Goal: Task Accomplishment & Management: Manage account settings

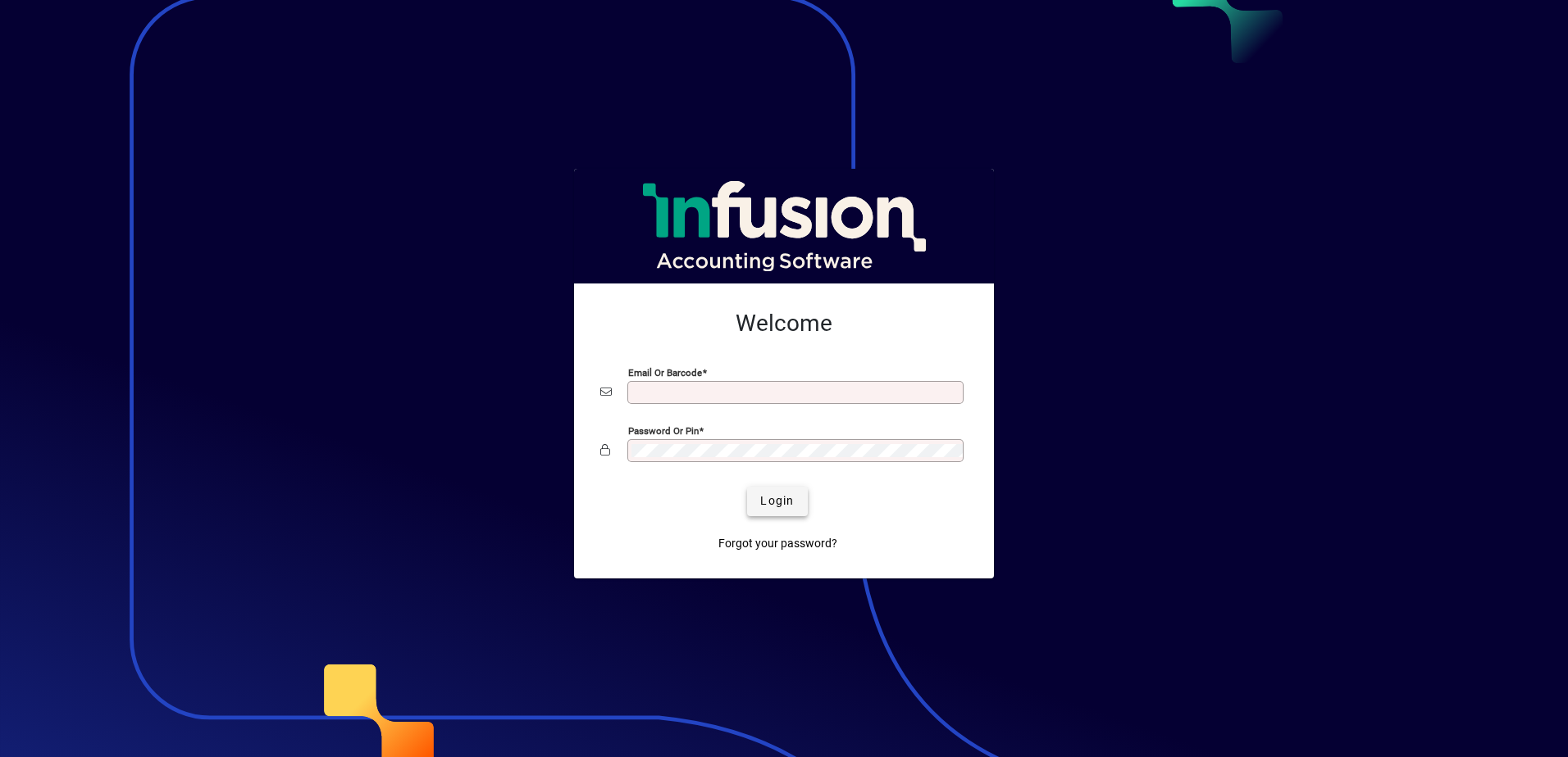
type input "**********"
click at [768, 508] on span "Login" at bounding box center [777, 501] width 33 height 17
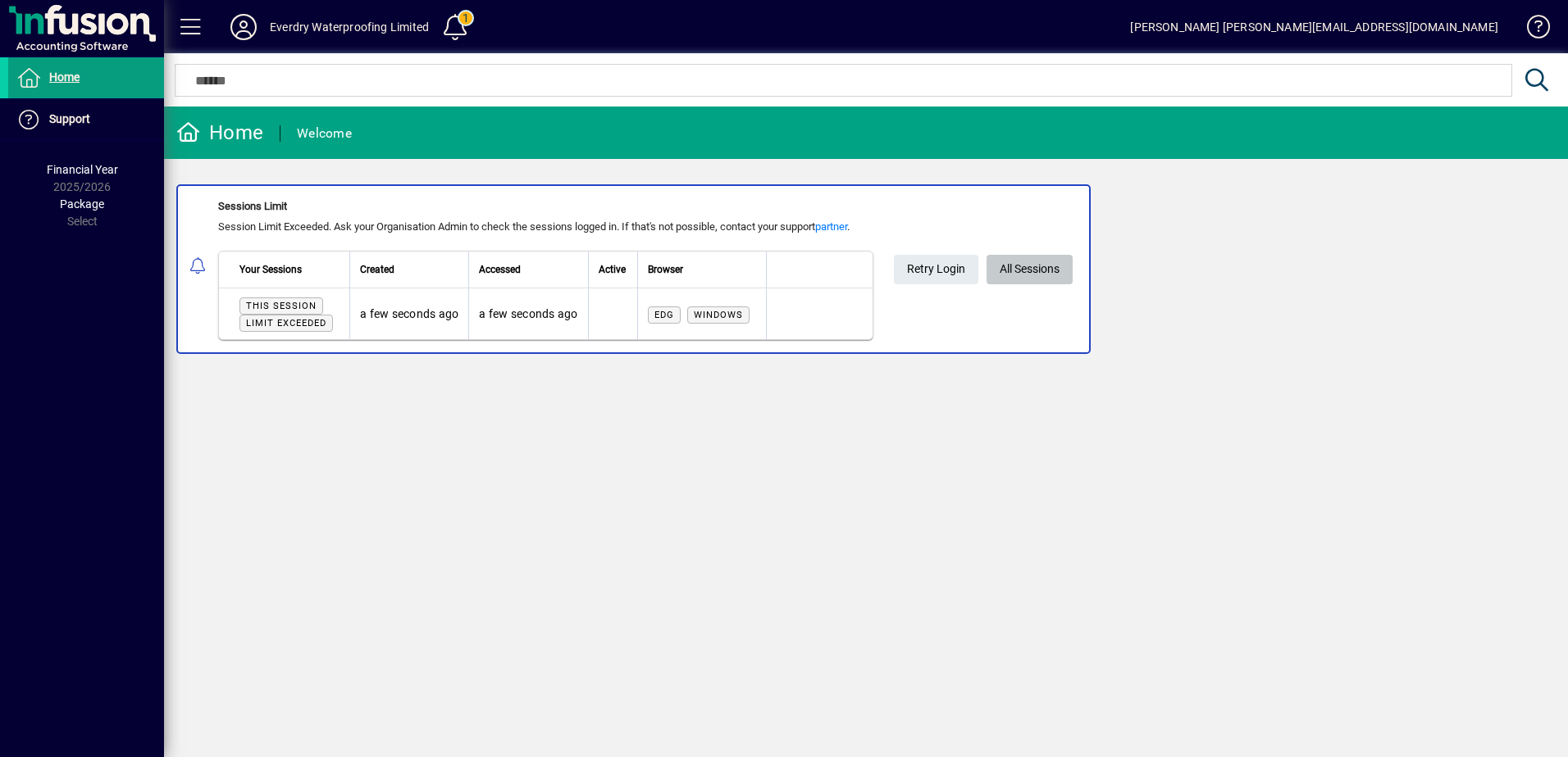
click at [1043, 270] on span "All Sessions" at bounding box center [1029, 269] width 60 height 27
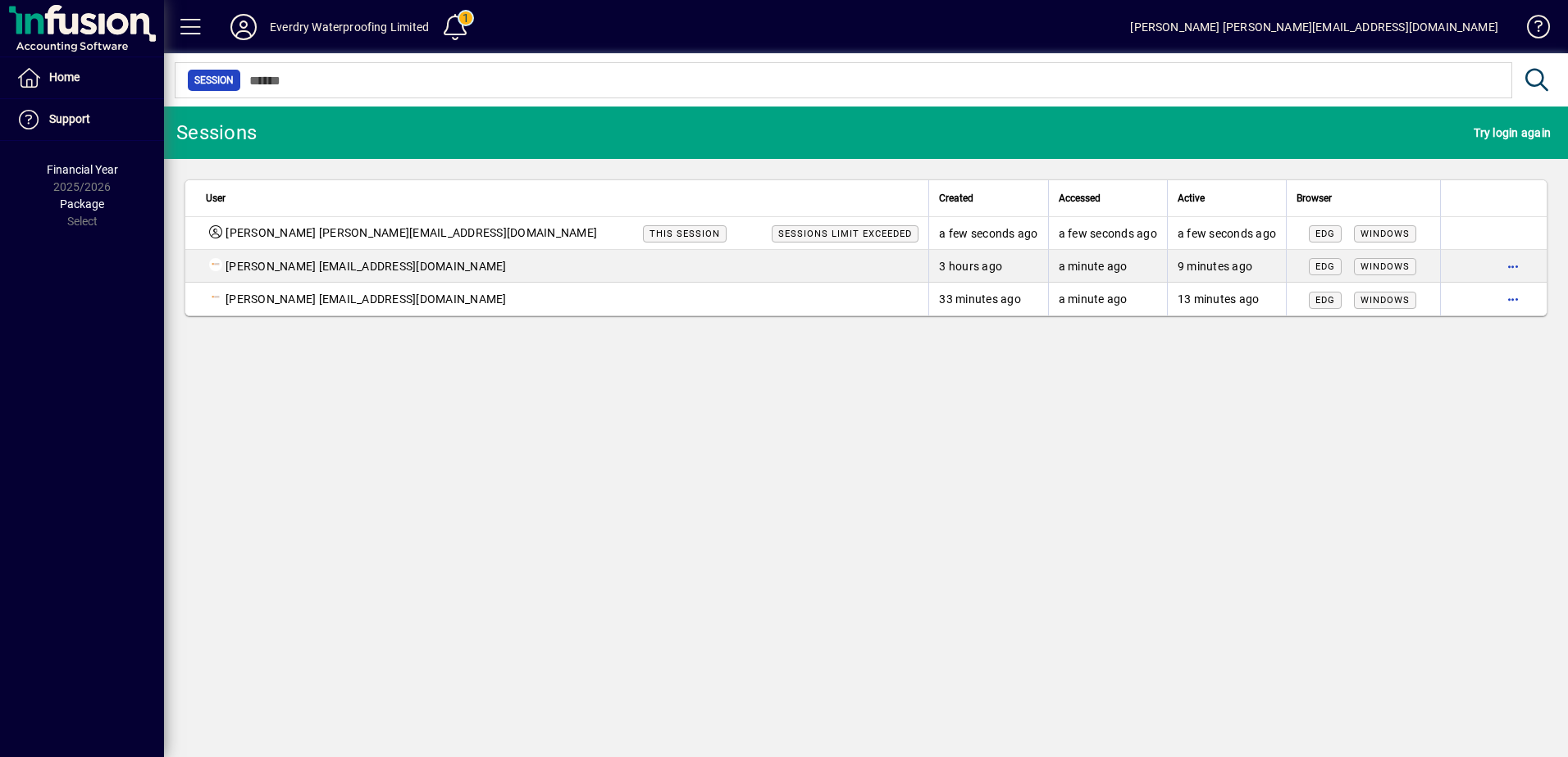
click at [1509, 295] on span "button" at bounding box center [1512, 298] width 39 height 39
drag, startPoint x: 1397, startPoint y: 337, endPoint x: 1379, endPoint y: 347, distance: 20.6
click at [1398, 336] on span "Logout" at bounding box center [1444, 334] width 138 height 20
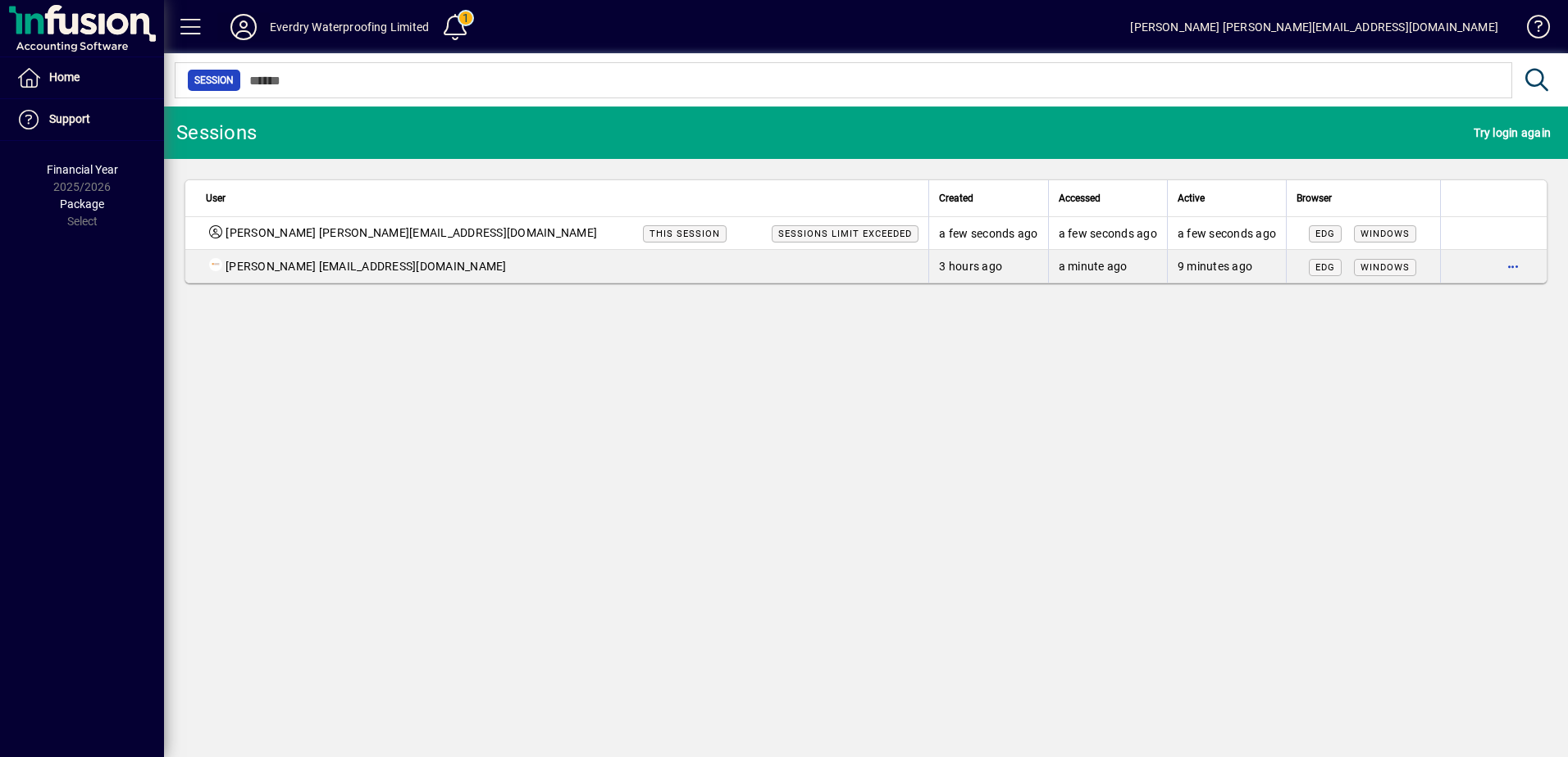
click at [244, 21] on icon at bounding box center [243, 27] width 32 height 27
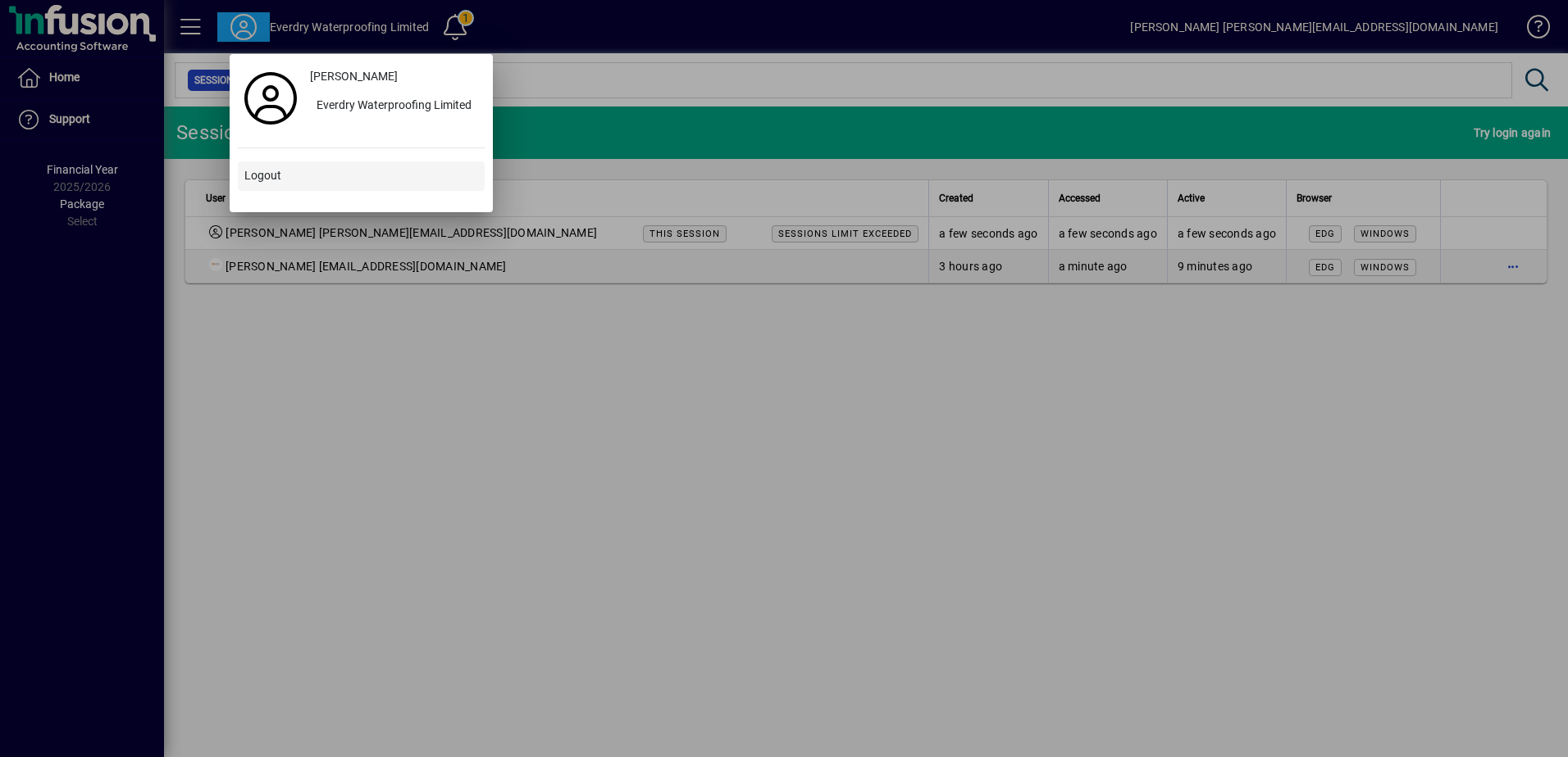
click at [274, 168] on span "Logout" at bounding box center [263, 175] width 37 height 17
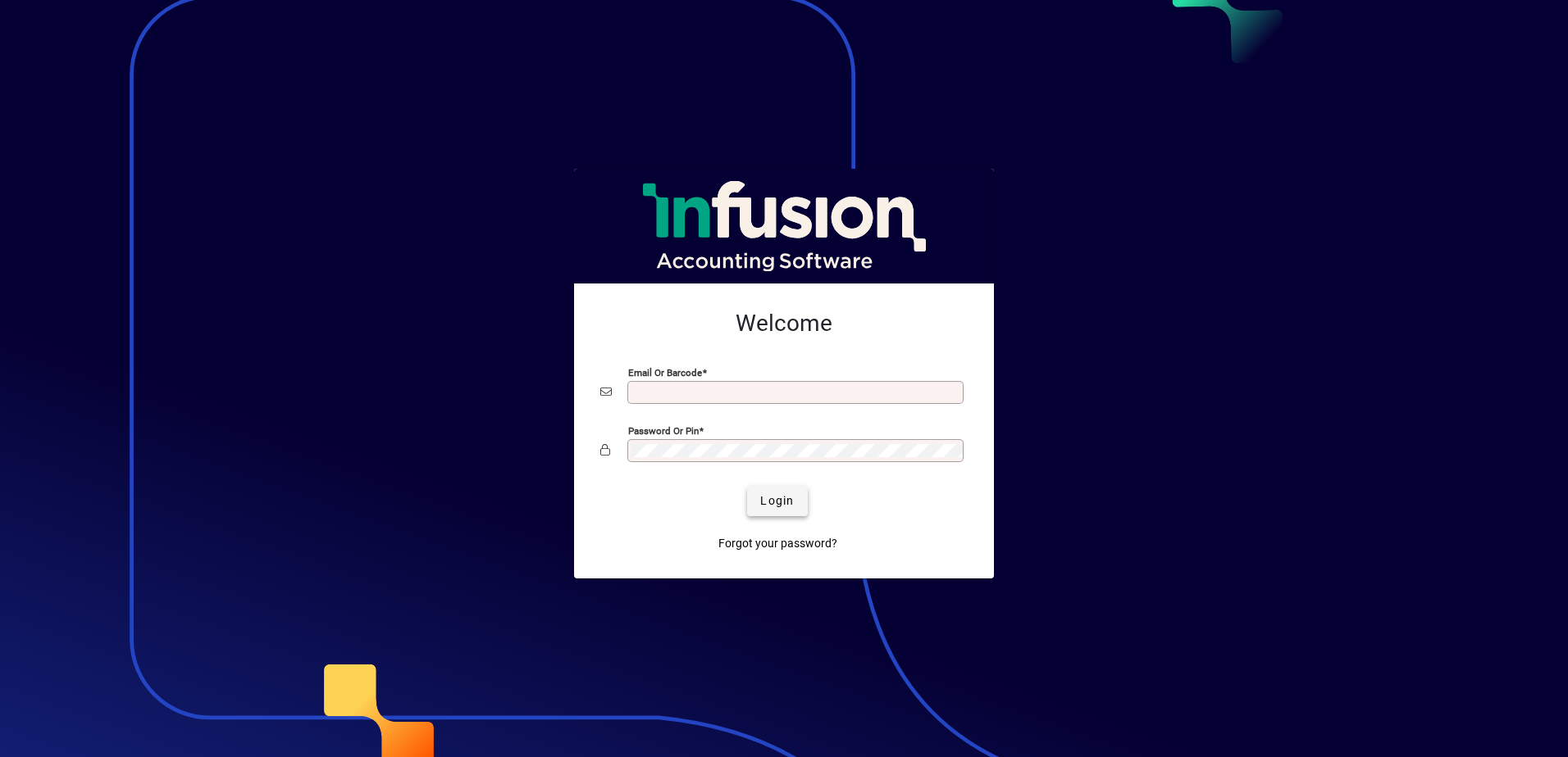
type input "**********"
click at [770, 500] on span "Login" at bounding box center [777, 501] width 33 height 17
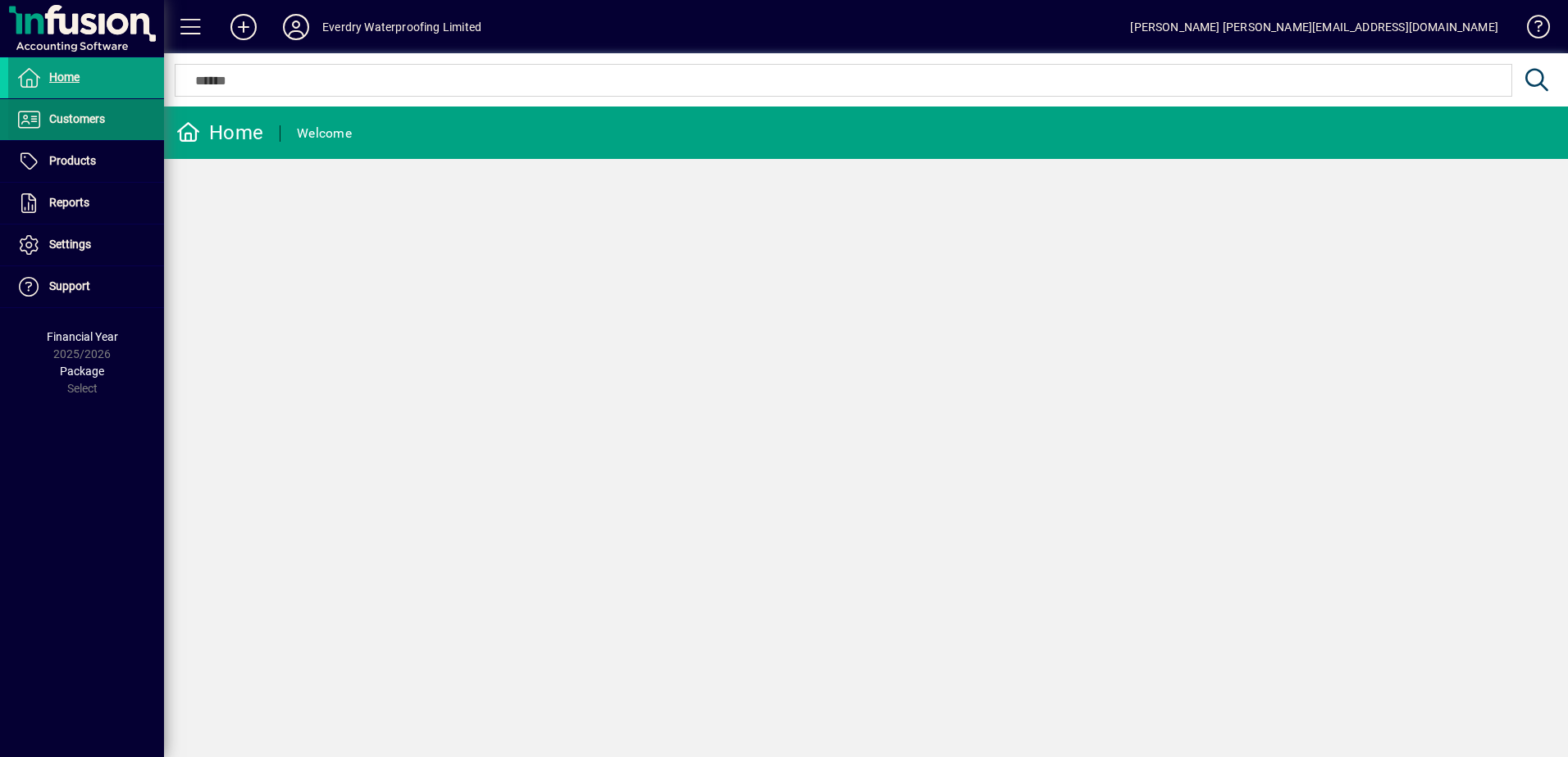
click at [84, 118] on span "Customers" at bounding box center [76, 119] width 56 height 13
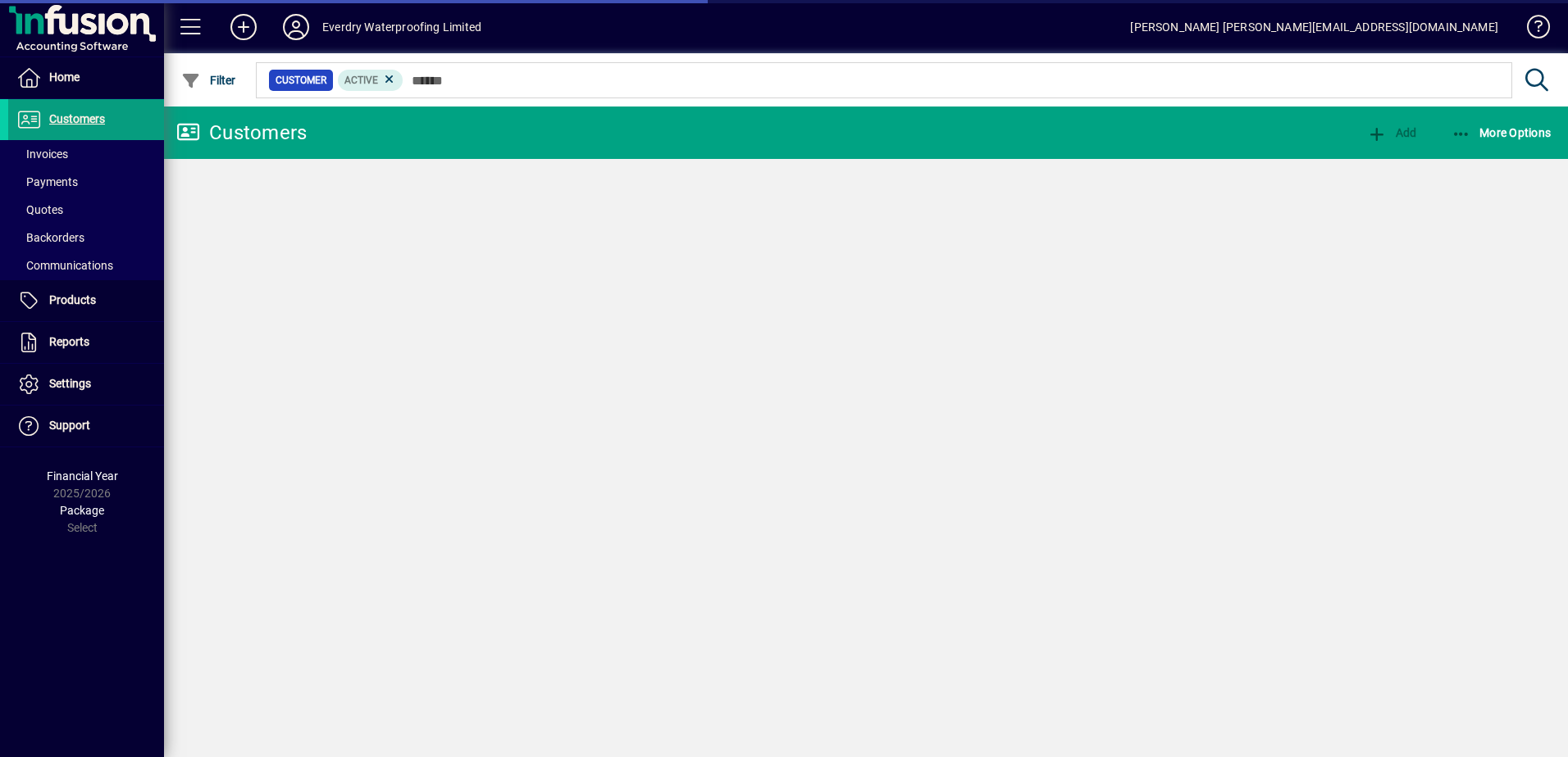
click at [53, 158] on span "Invoices" at bounding box center [42, 155] width 52 height 13
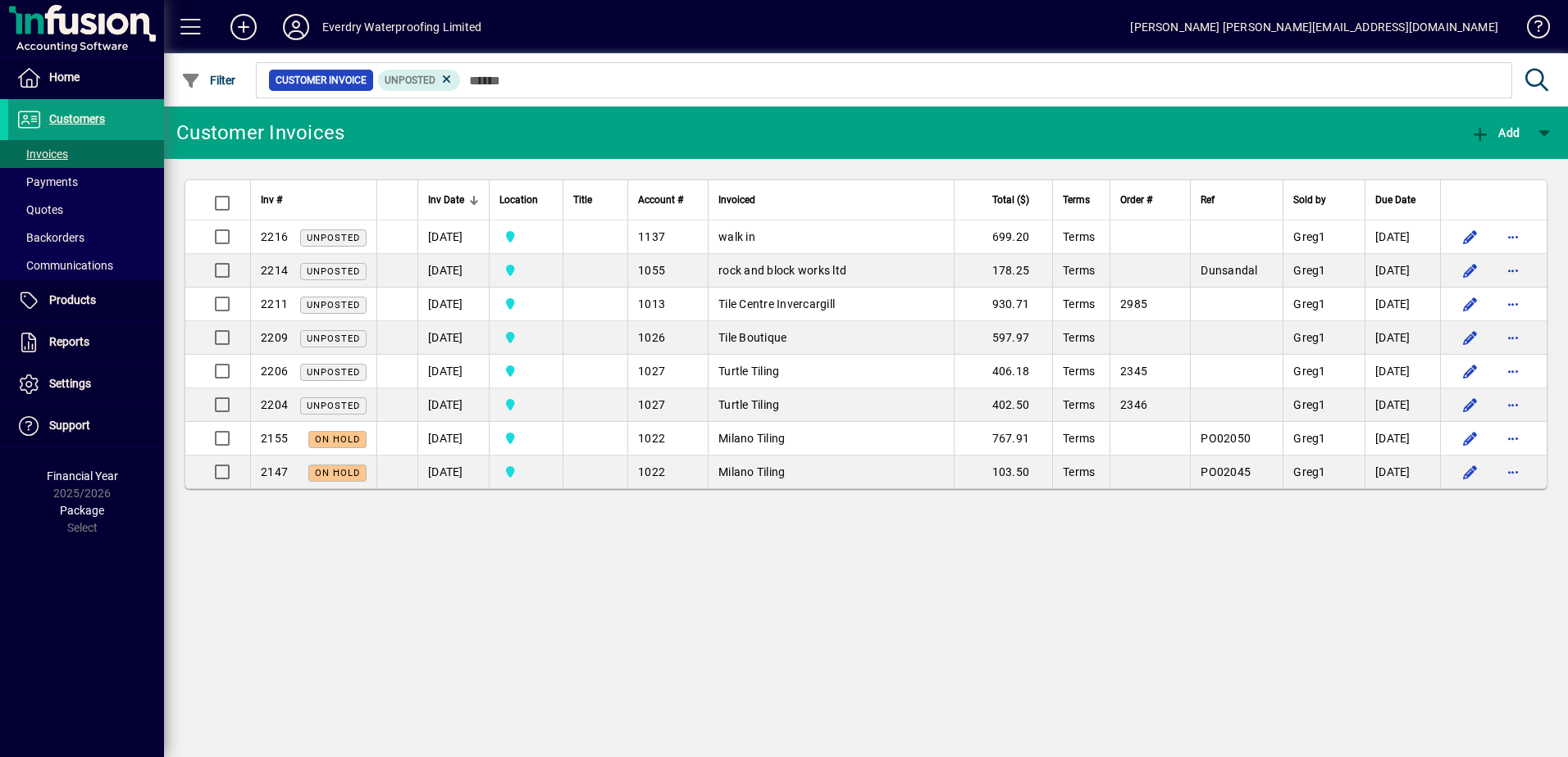
click at [762, 273] on span "rock and block works ltd" at bounding box center [782, 271] width 128 height 13
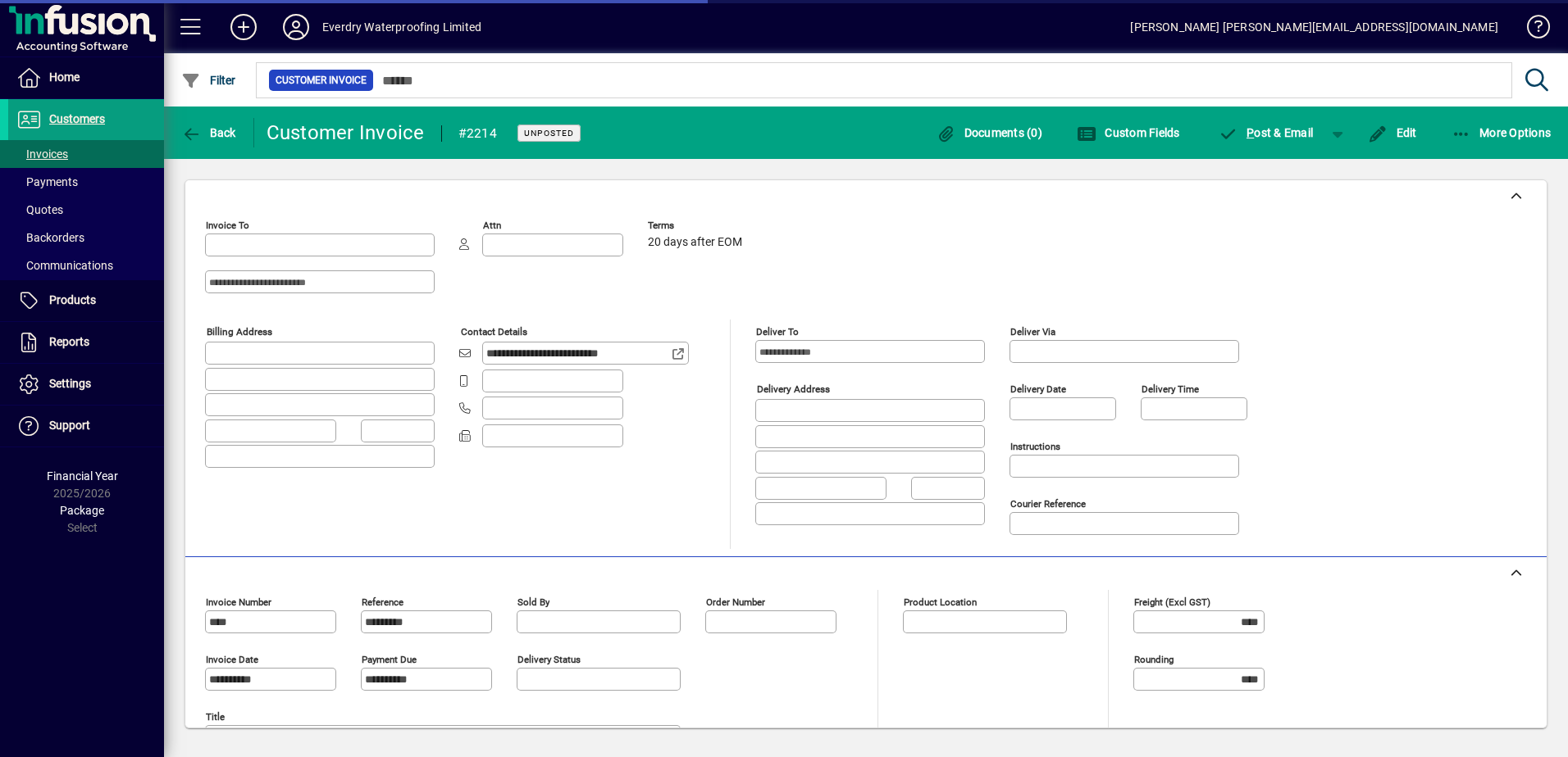
type input "**********"
type input "*******"
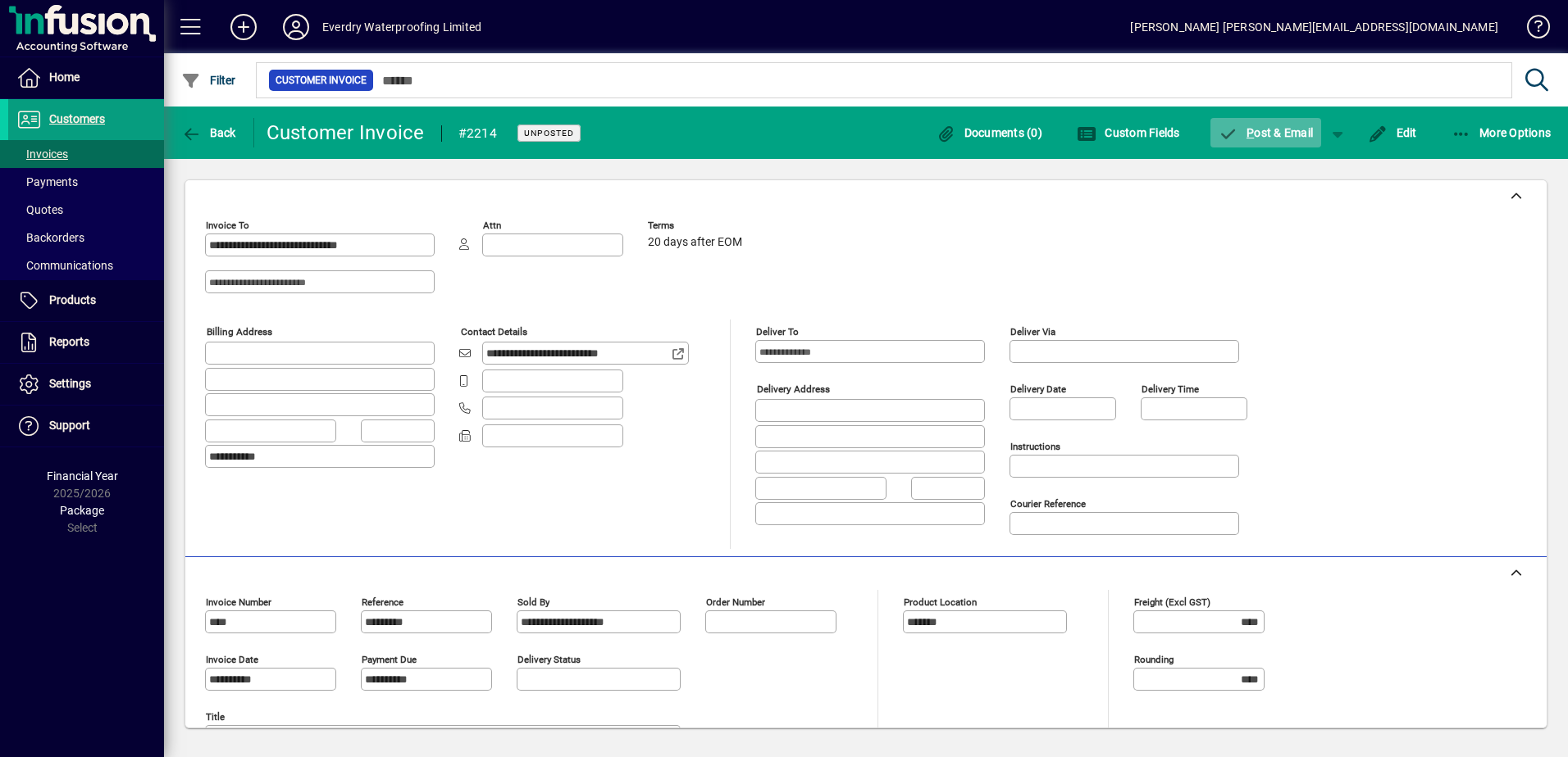
click at [1290, 135] on span "P ost & Email" at bounding box center [1266, 133] width 95 height 13
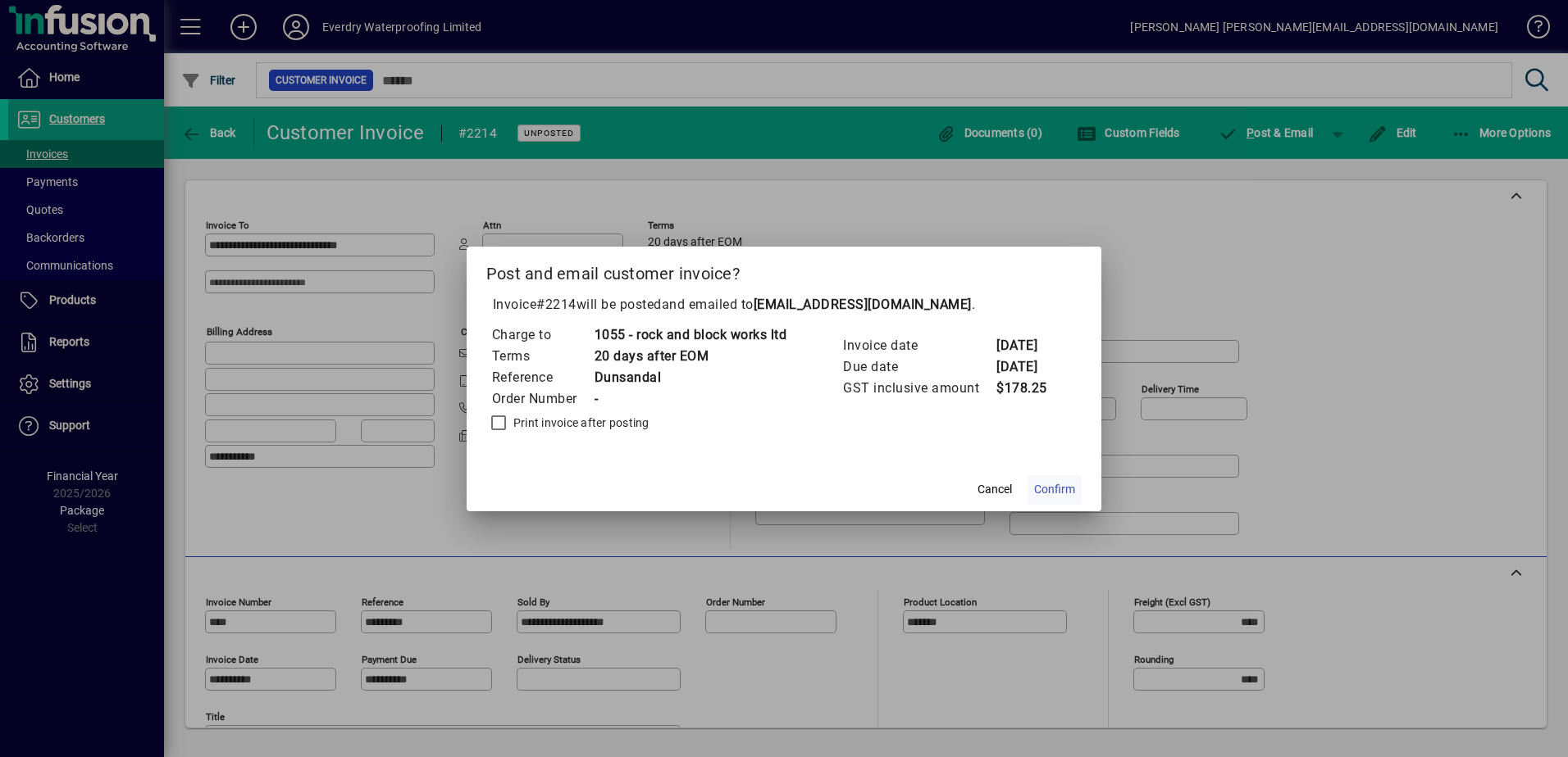
click at [1056, 486] on span "Confirm" at bounding box center [1054, 489] width 41 height 17
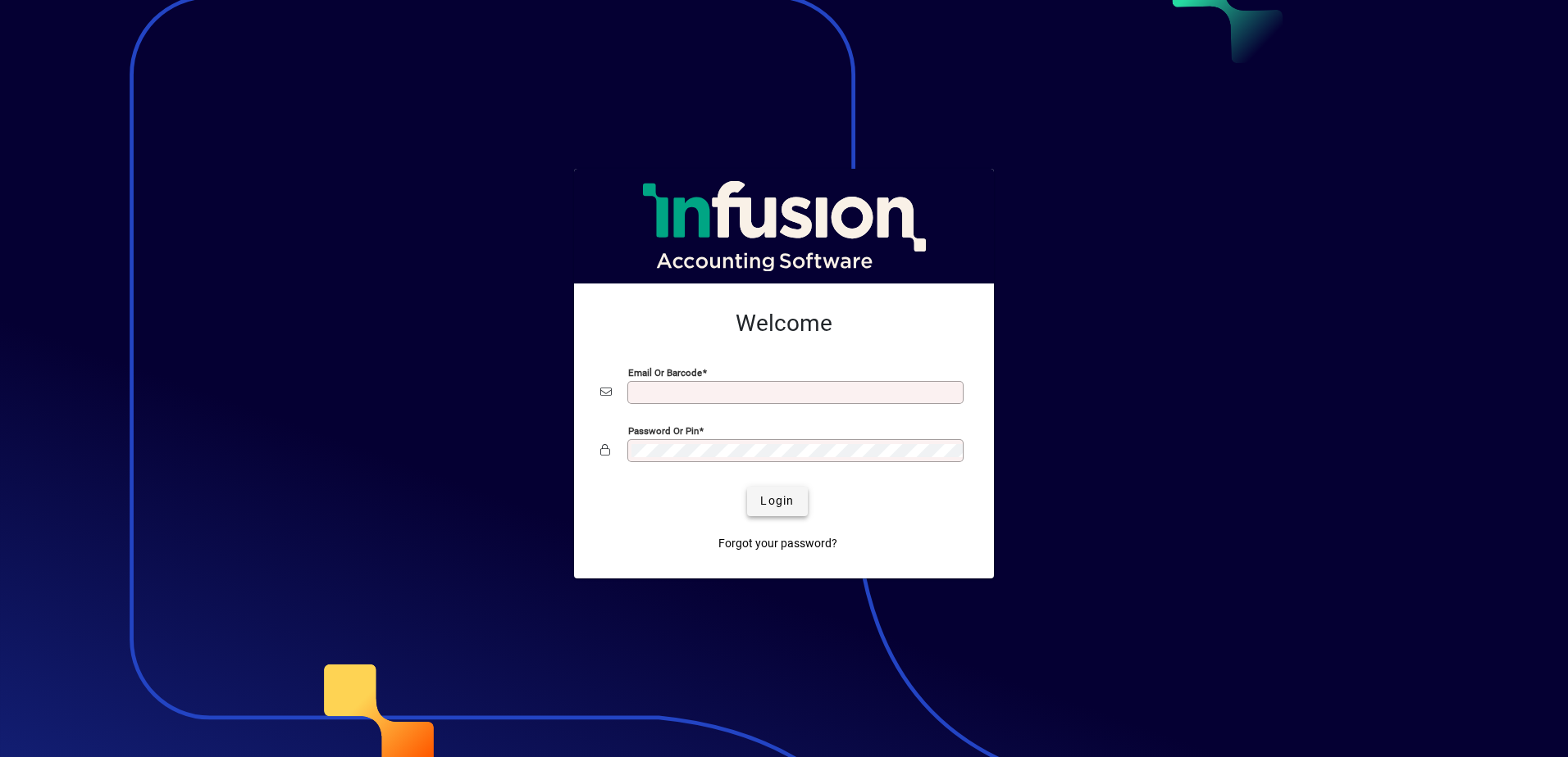
type input "**********"
drag, startPoint x: 788, startPoint y: 497, endPoint x: 769, endPoint y: 493, distance: 19.4
click at [788, 497] on span "Login" at bounding box center [777, 501] width 33 height 17
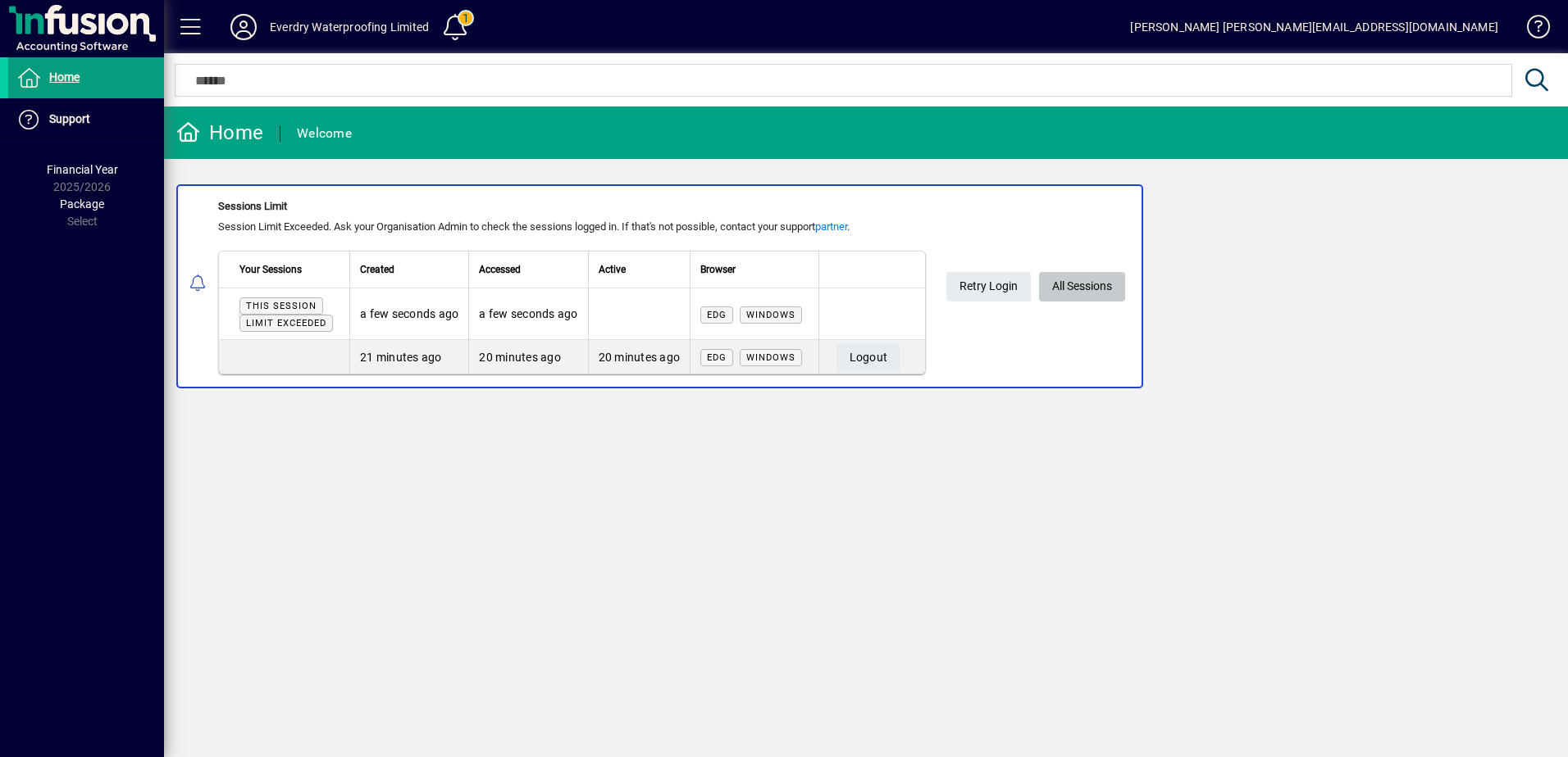
click at [1087, 289] on span "All Sessions" at bounding box center [1082, 286] width 60 height 27
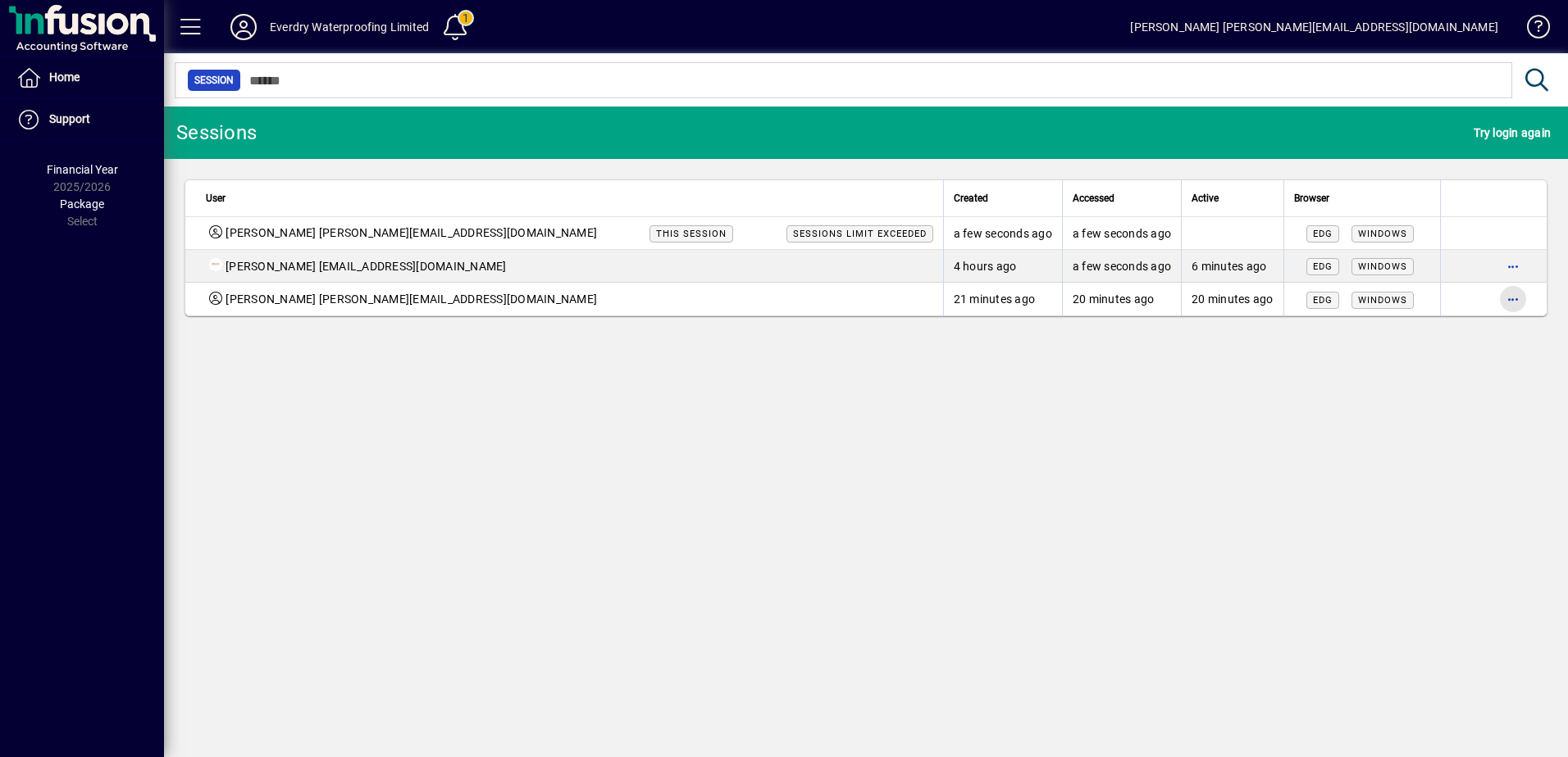
click at [1511, 301] on span "button" at bounding box center [1512, 298] width 39 height 39
click at [1399, 336] on span "Logout" at bounding box center [1444, 334] width 138 height 20
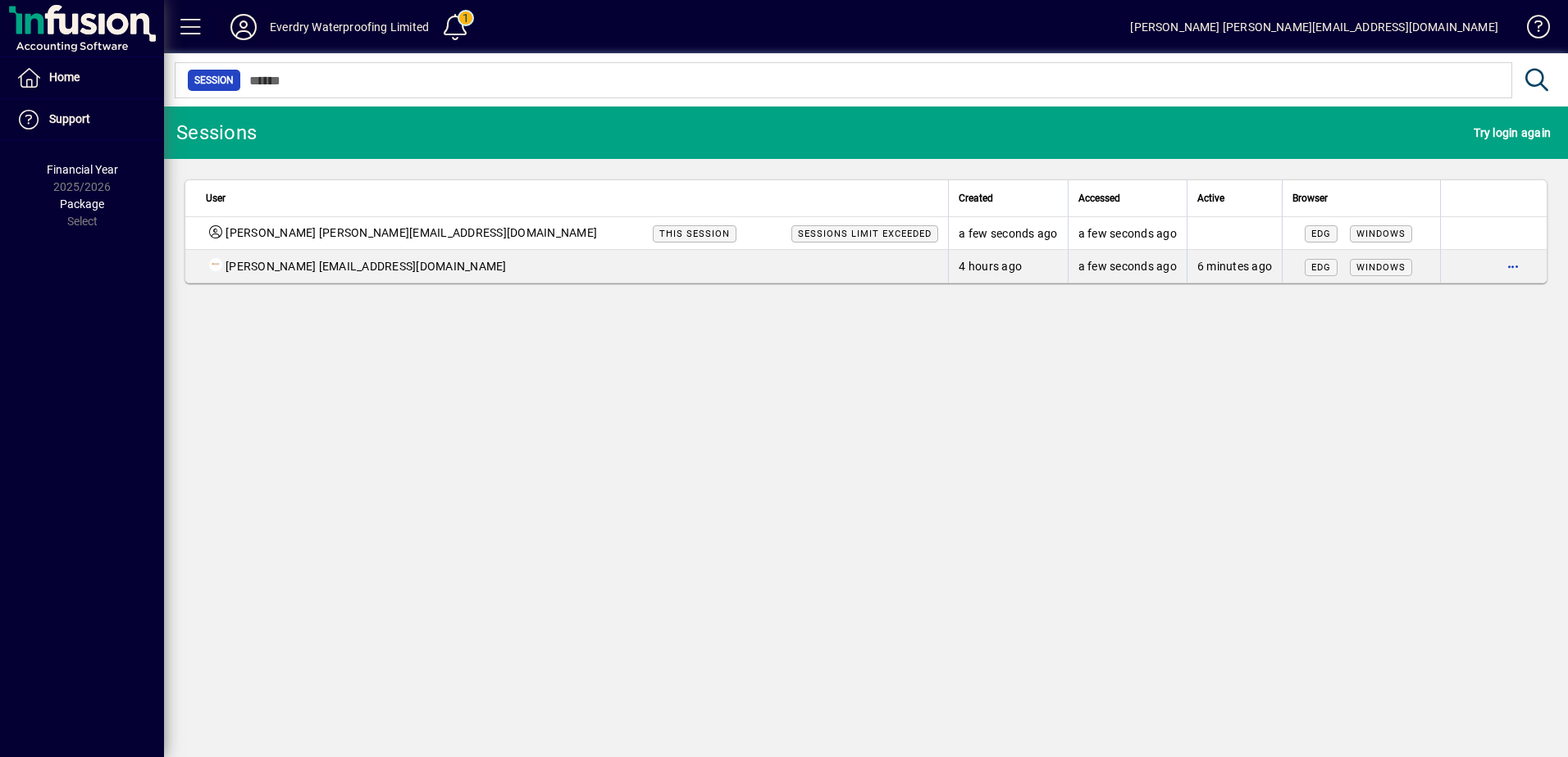
click at [249, 29] on icon at bounding box center [243, 27] width 32 height 27
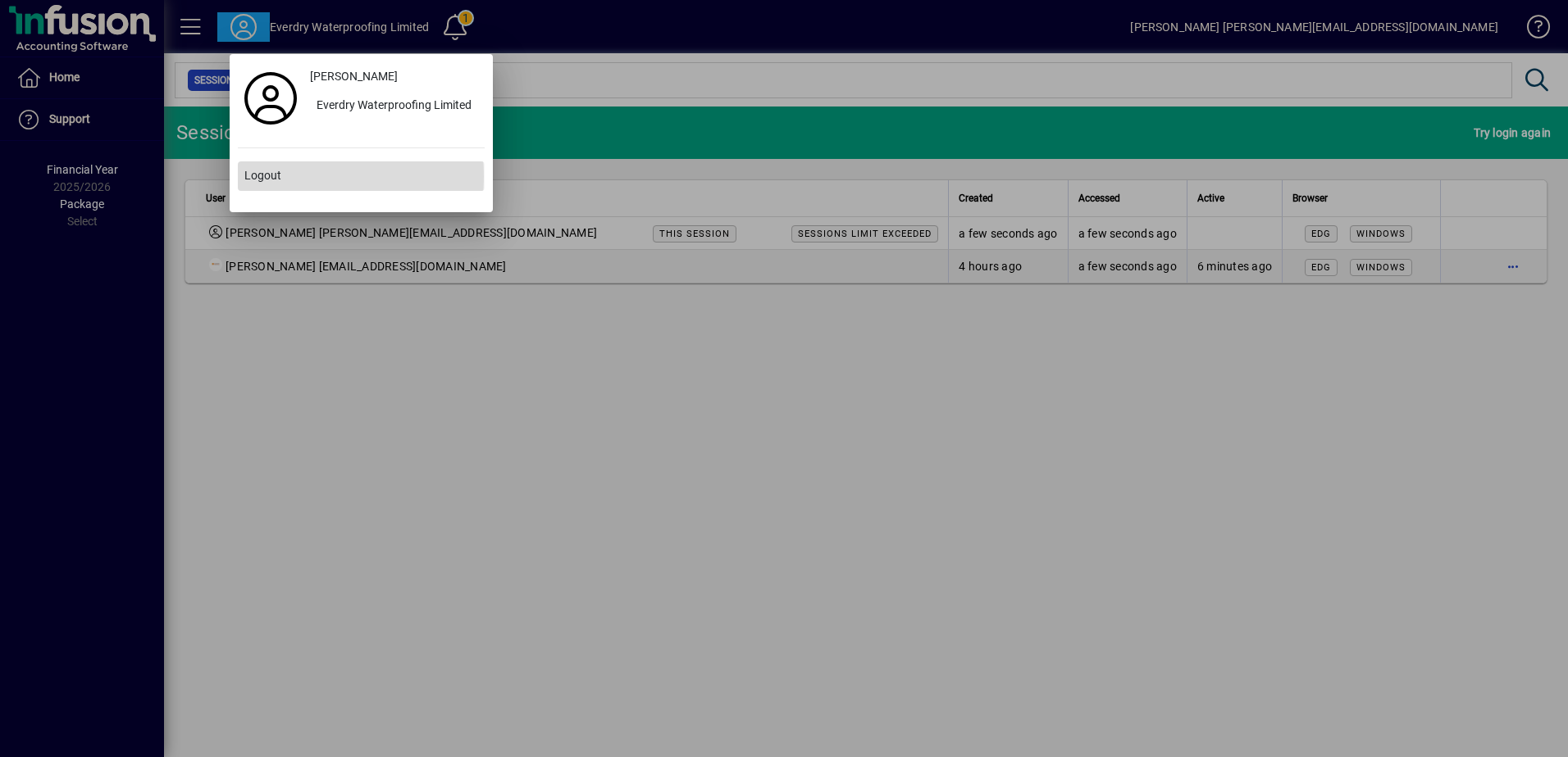
click at [251, 176] on span "Logout" at bounding box center [263, 175] width 37 height 17
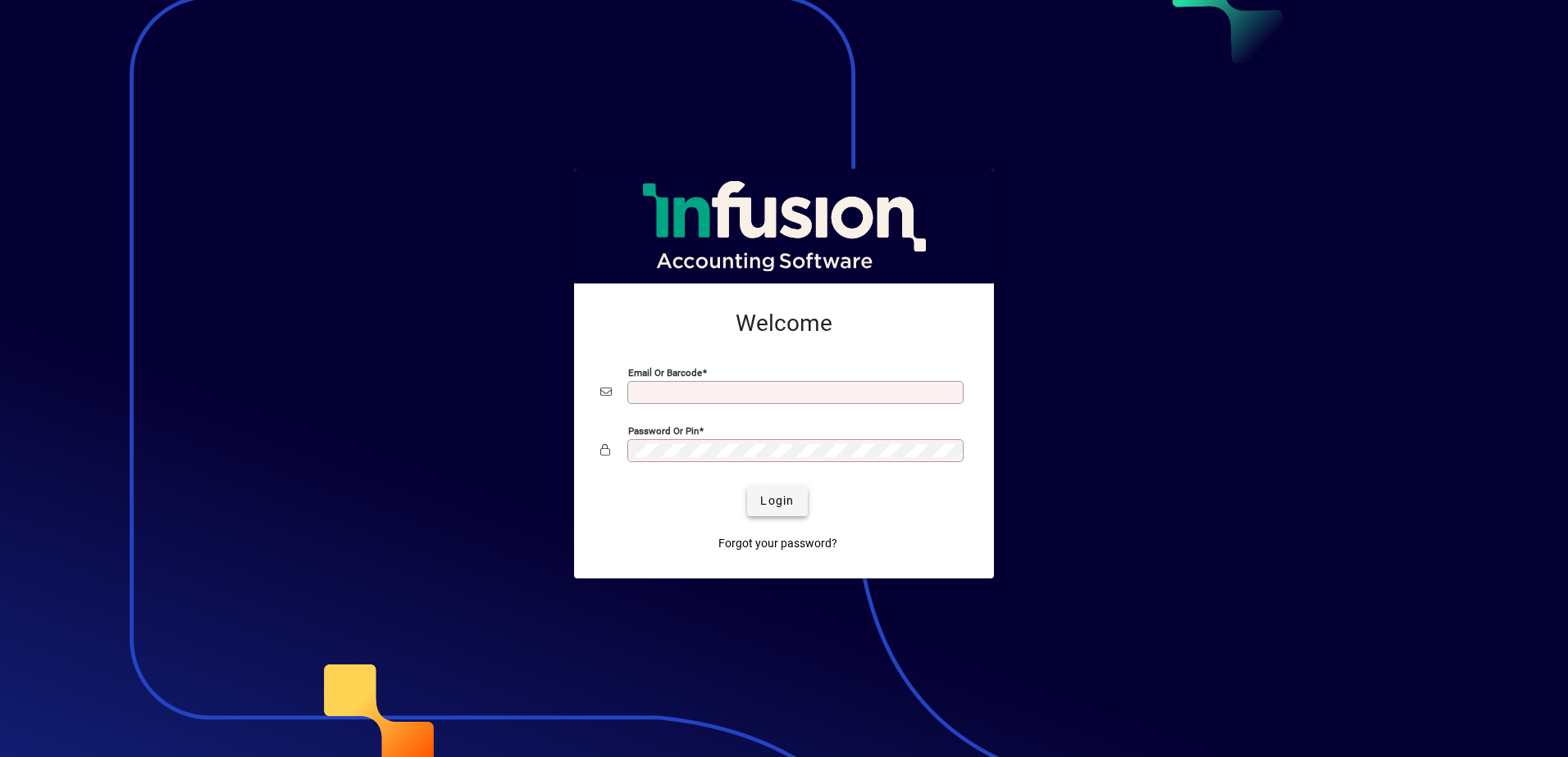
type input "**********"
click at [777, 506] on span "Login" at bounding box center [777, 501] width 33 height 17
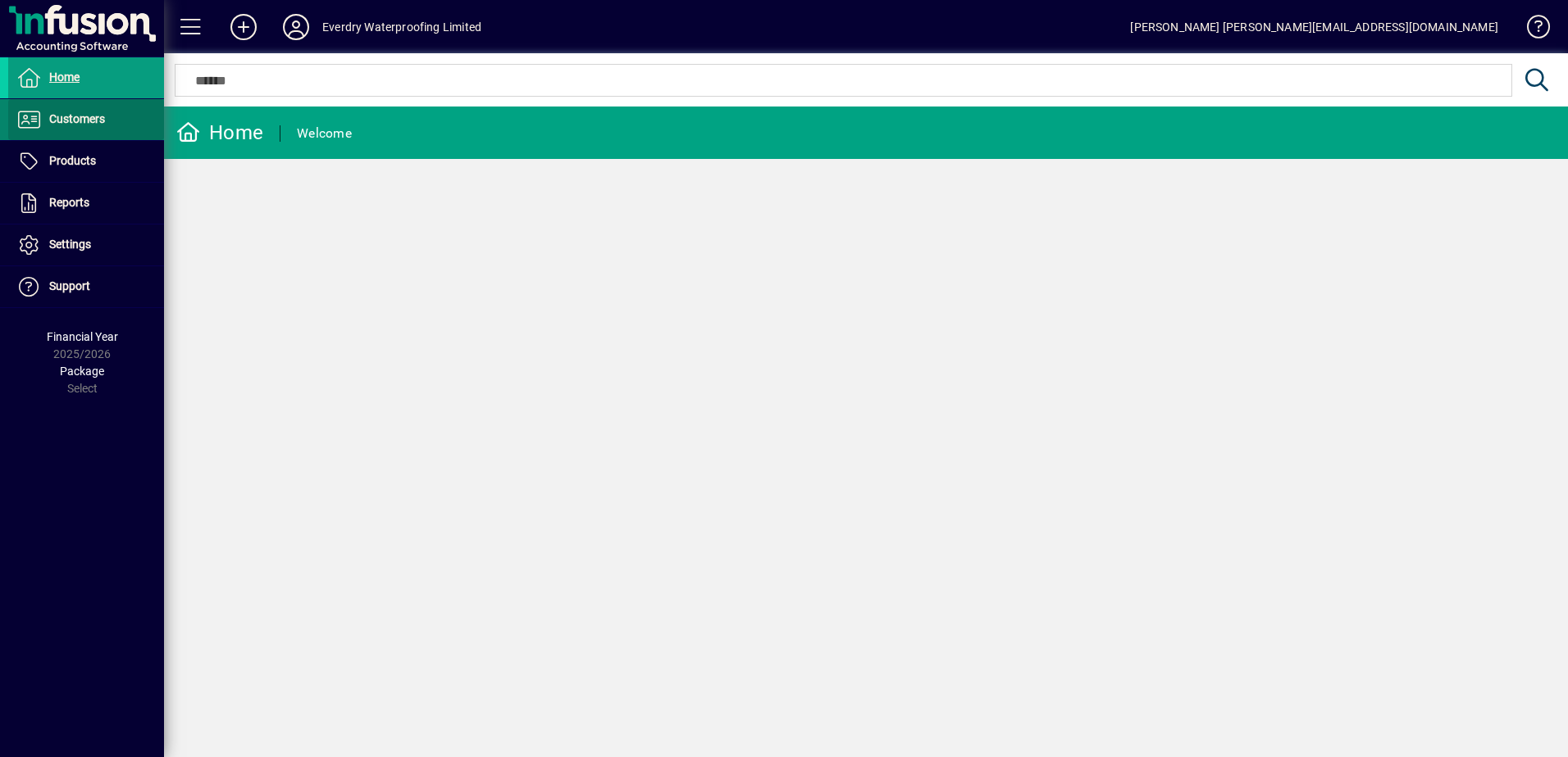
click at [60, 120] on span "Customers" at bounding box center [76, 119] width 56 height 13
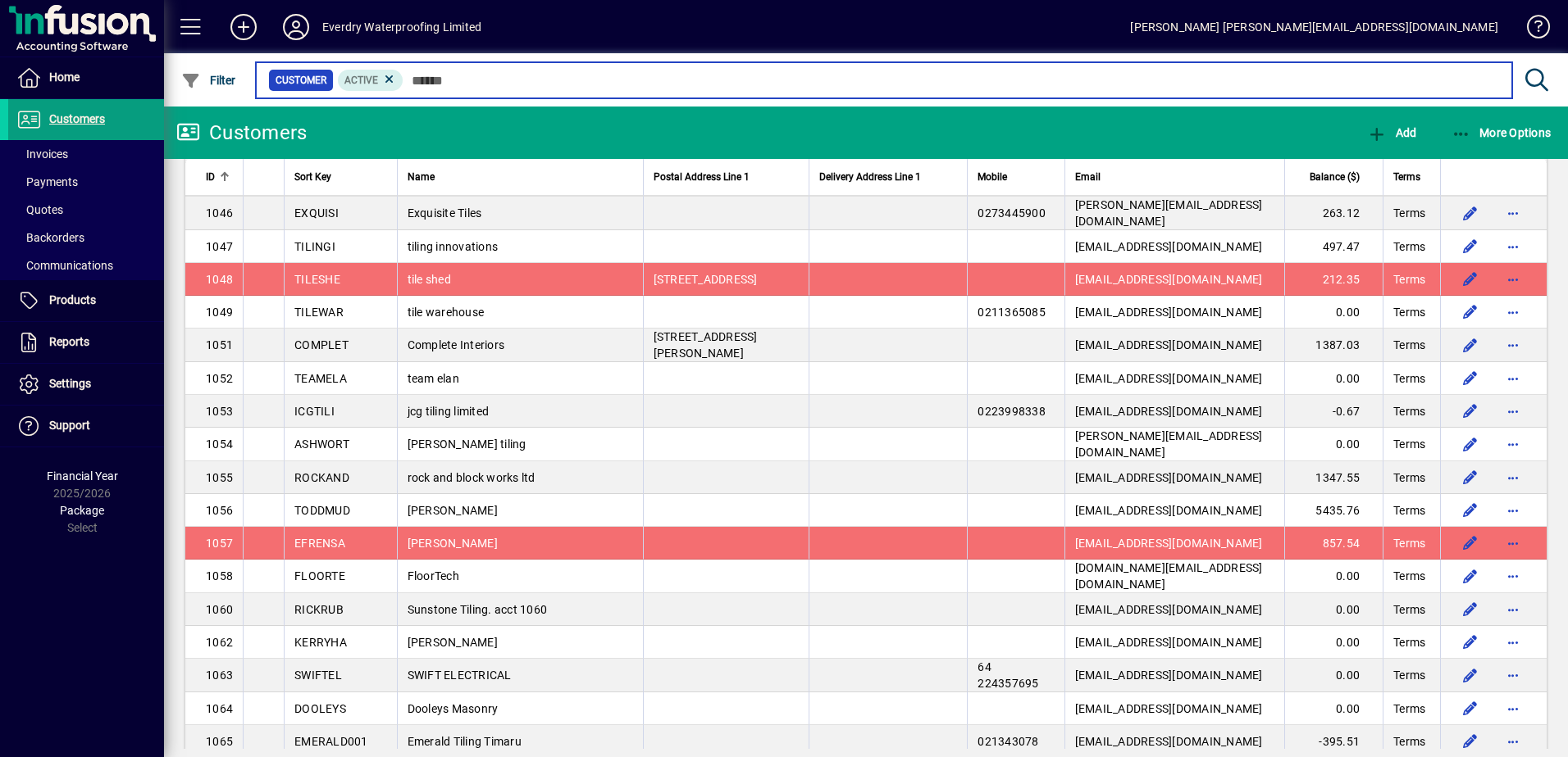
scroll to position [1497, 0]
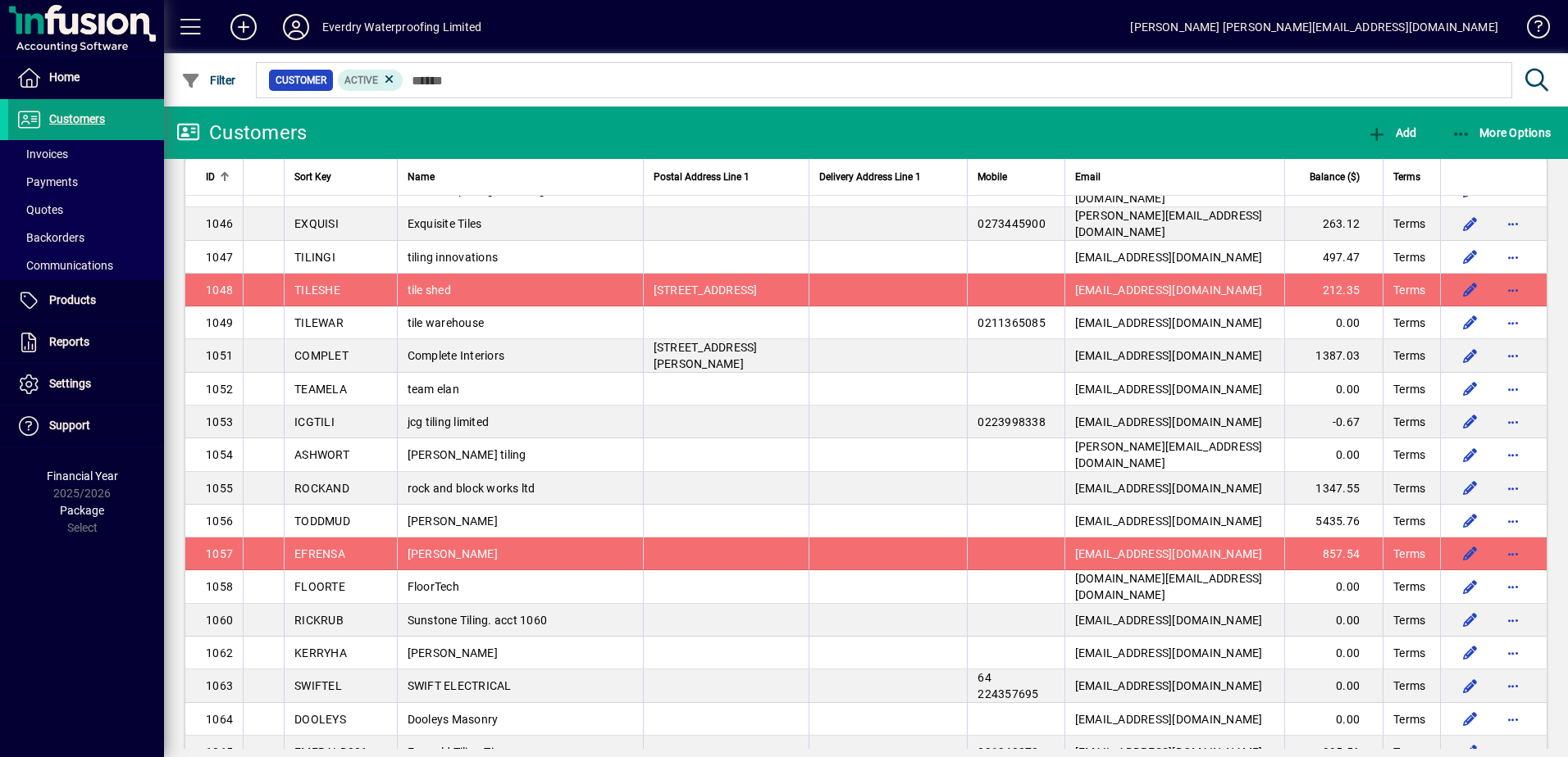
click at [298, 31] on icon at bounding box center [295, 27] width 32 height 27
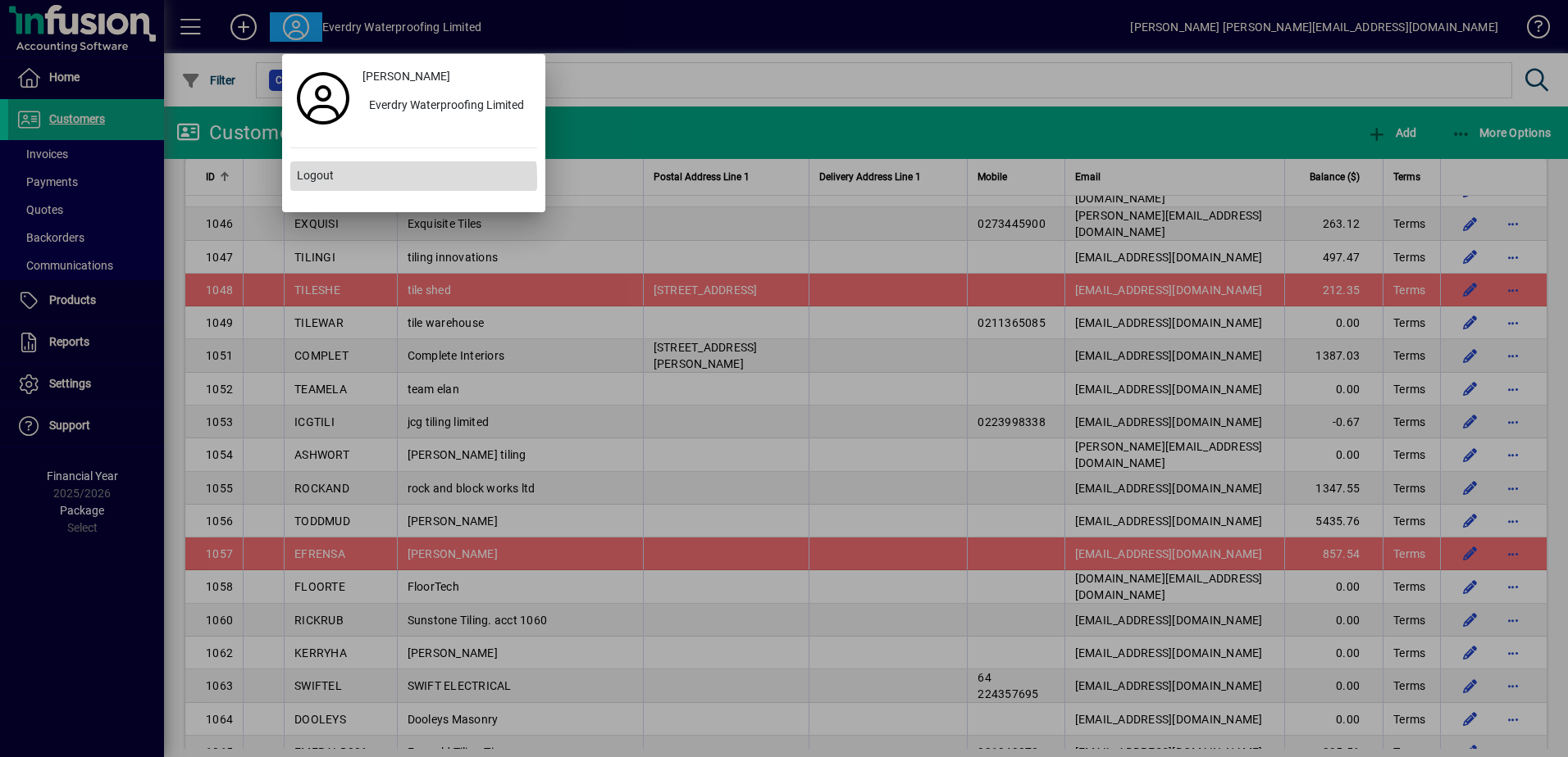
click at [324, 182] on span "Logout" at bounding box center [315, 175] width 37 height 17
